Goal: Navigation & Orientation: Find specific page/section

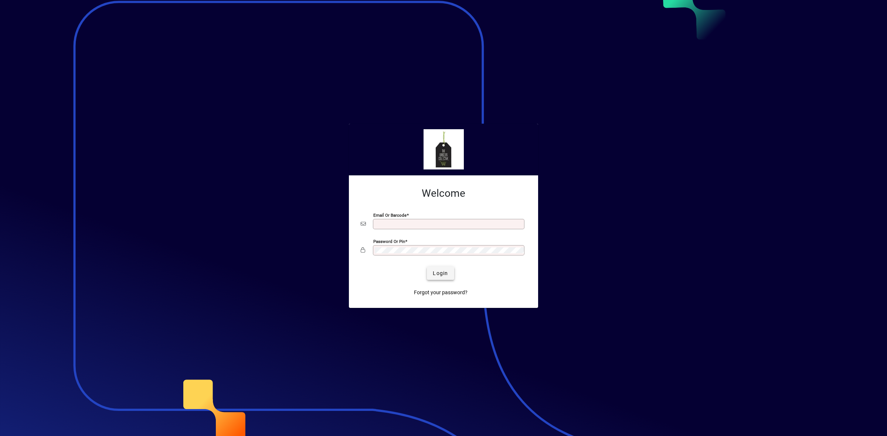
type input "**********"
click at [443, 276] on span "Login" at bounding box center [440, 274] width 15 height 8
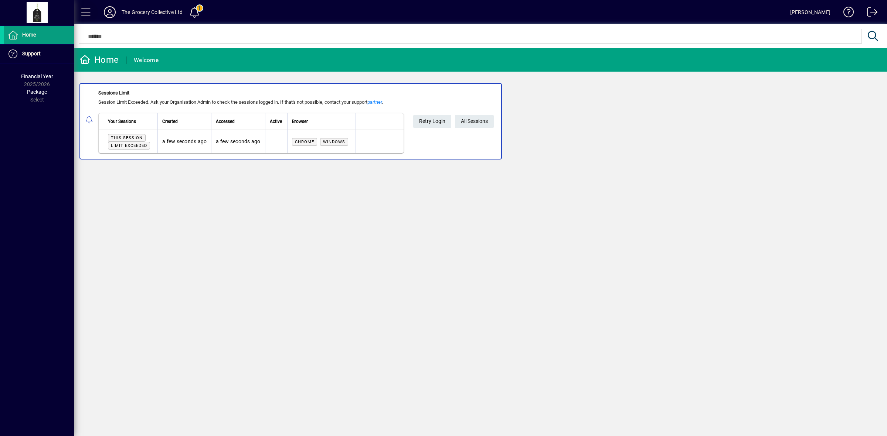
click at [88, 11] on span at bounding box center [86, 12] width 18 height 18
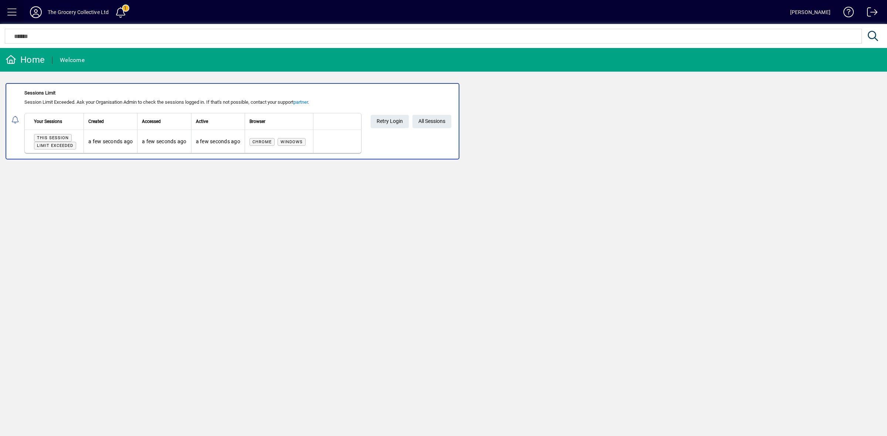
click at [17, 10] on span at bounding box center [12, 12] width 18 height 18
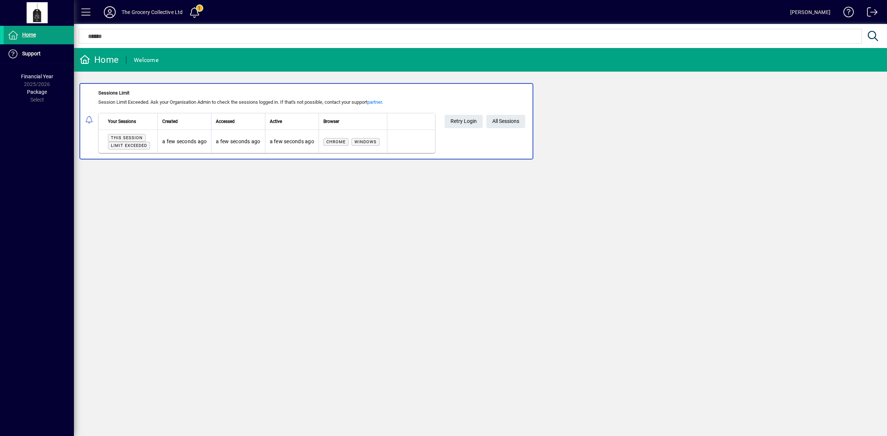
click at [88, 11] on span at bounding box center [86, 12] width 18 height 18
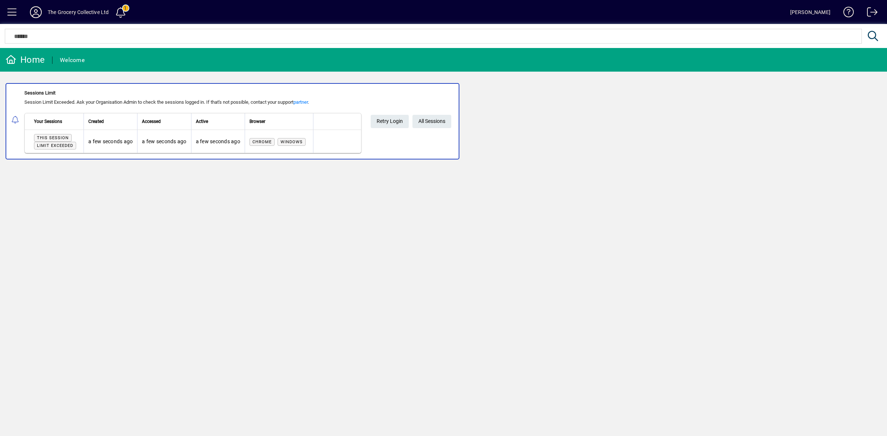
click at [15, 10] on span at bounding box center [12, 12] width 18 height 18
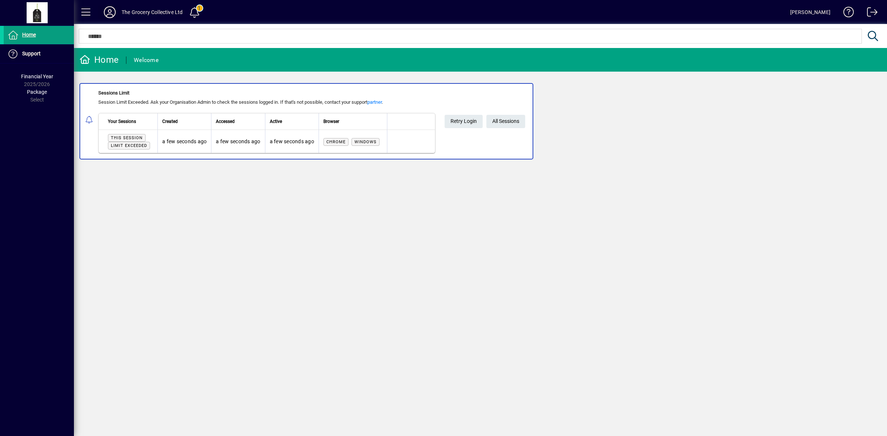
click at [113, 12] on icon at bounding box center [109, 12] width 15 height 12
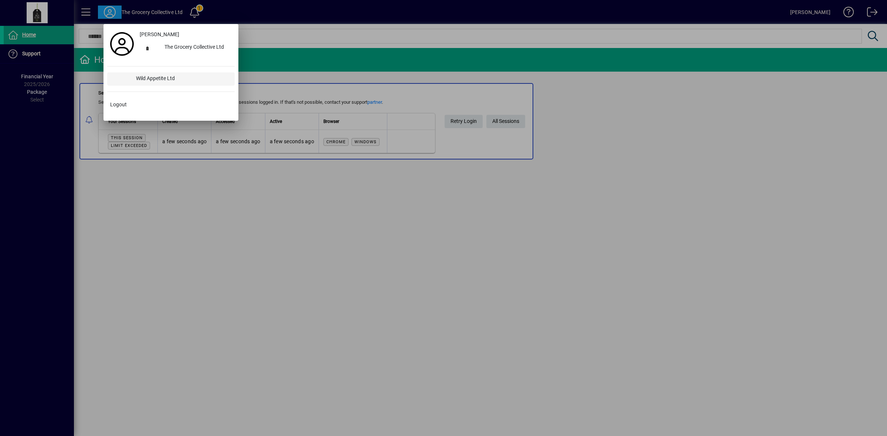
click at [146, 76] on div "Wild Appetite Ltd" at bounding box center [182, 78] width 105 height 13
